Goal: Task Accomplishment & Management: Manage account settings

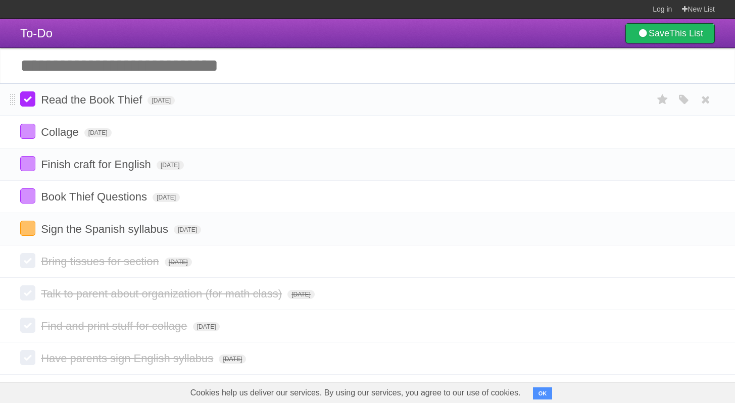
click at [31, 101] on label at bounding box center [27, 98] width 15 height 15
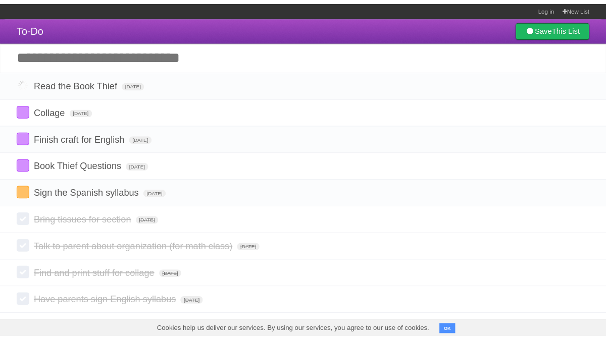
scroll to position [1, 0]
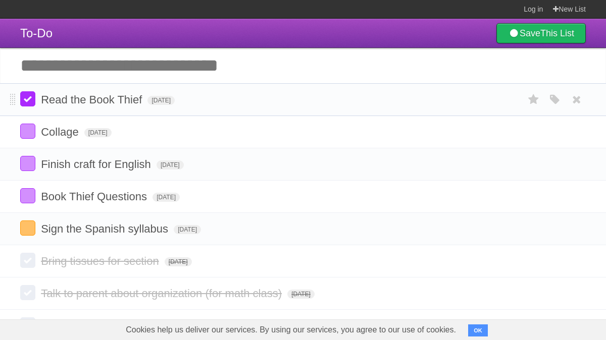
click at [21, 107] on label at bounding box center [27, 98] width 15 height 15
